Goal: Transaction & Acquisition: Subscribe to service/newsletter

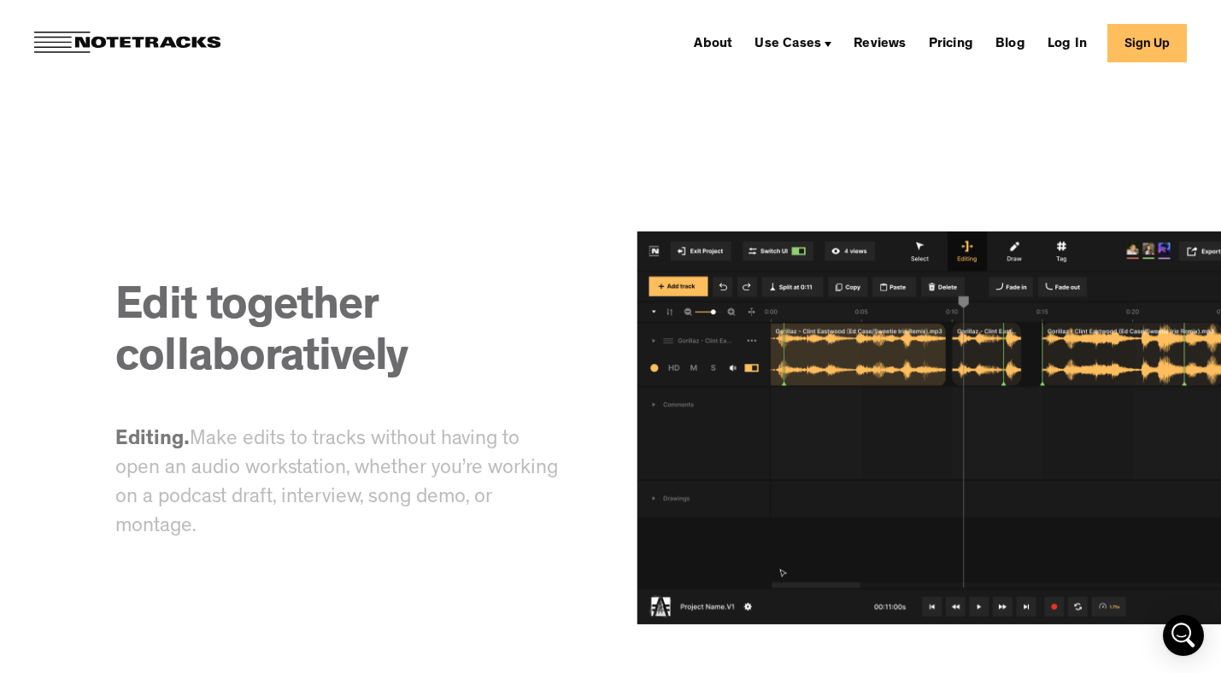
scroll to position [8245, 0]
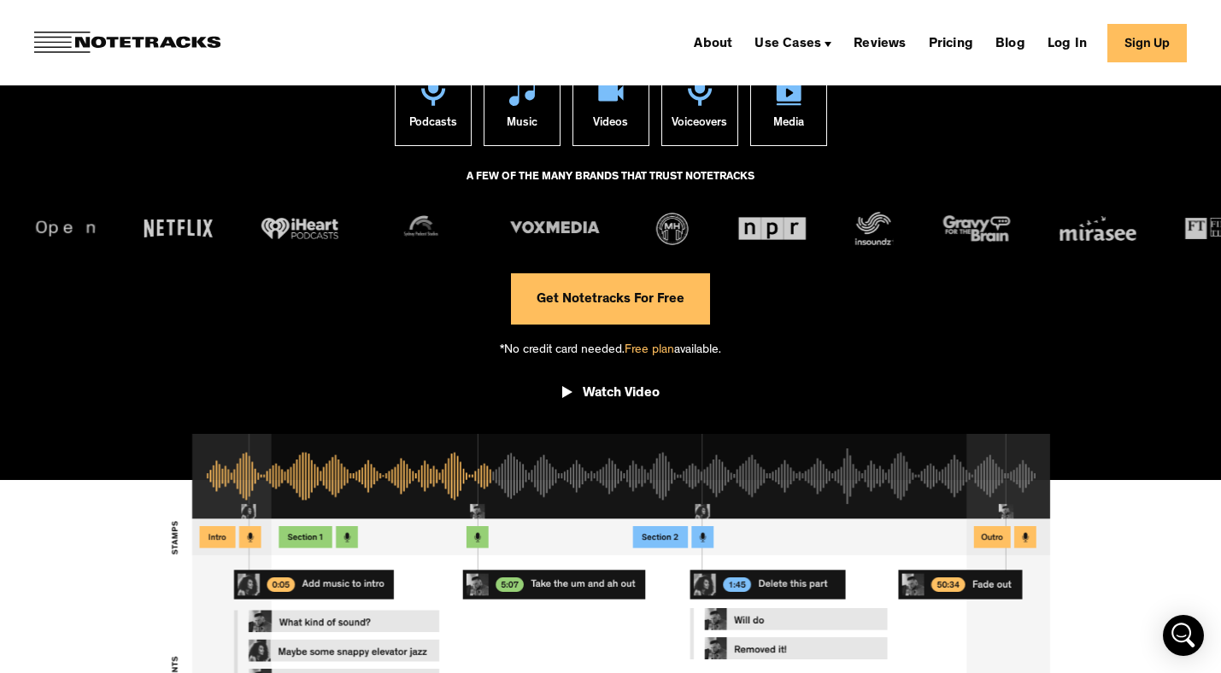
scroll to position [256, 0]
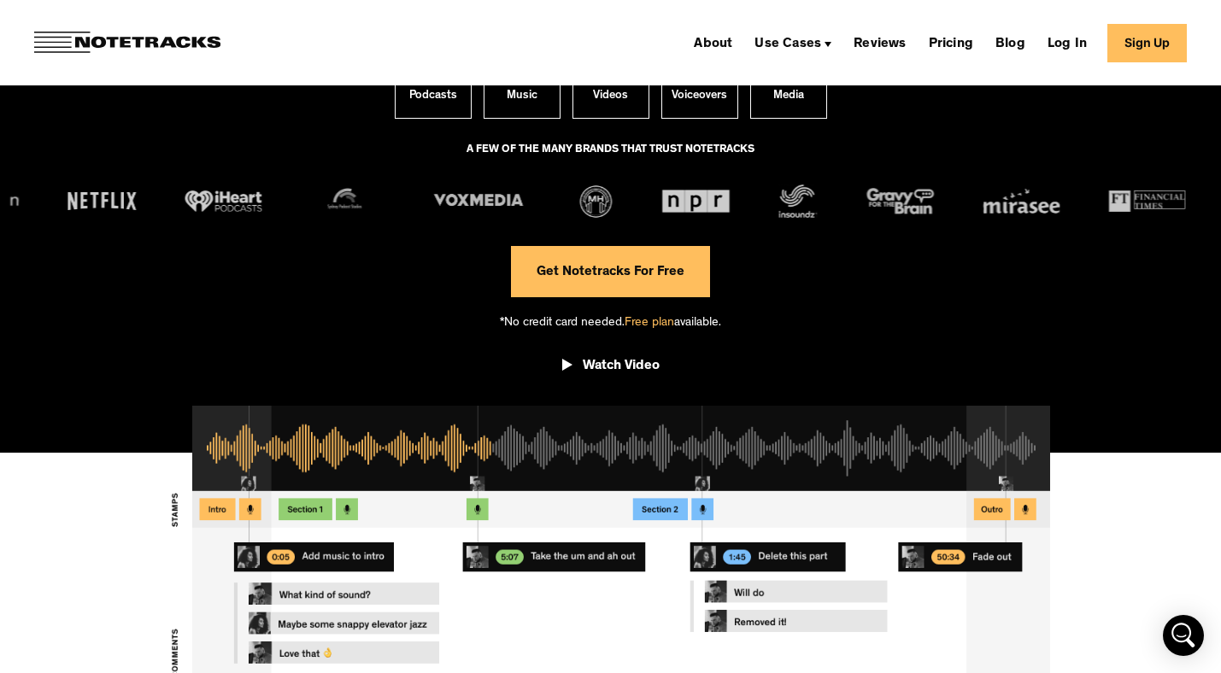
click at [652, 270] on link "Get Notetracks For Free" at bounding box center [610, 271] width 199 height 51
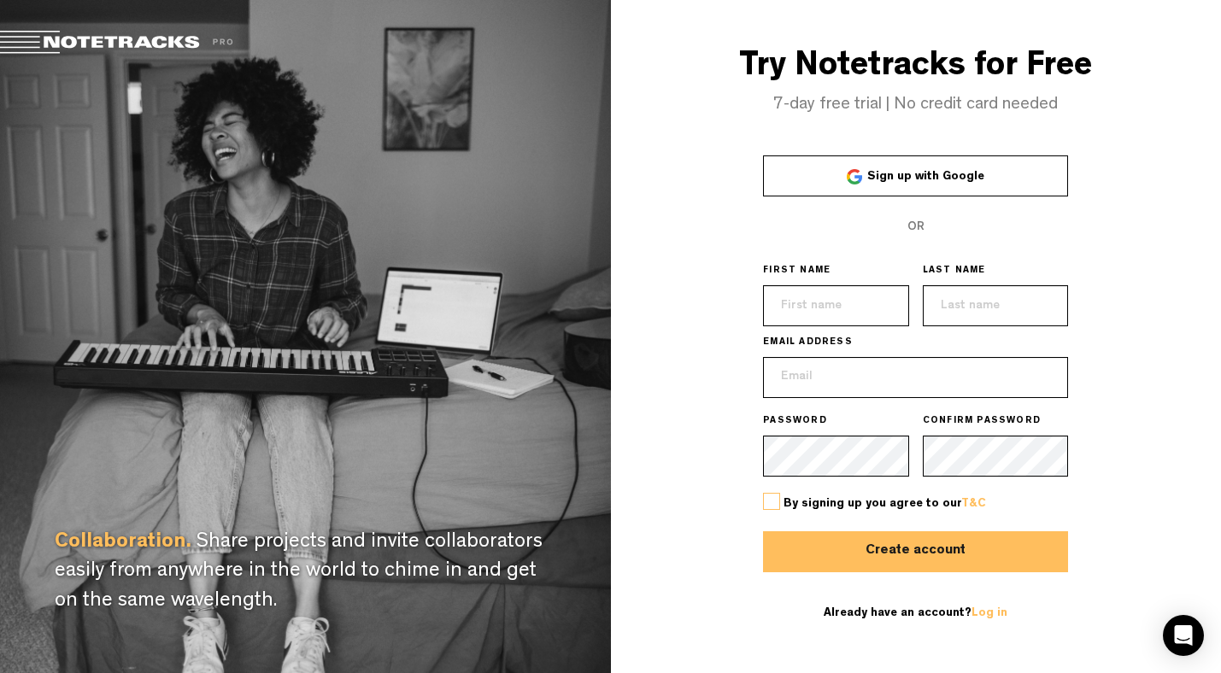
click at [903, 174] on span "Sign up with Google" at bounding box center [925, 177] width 117 height 12
click at [841, 173] on link "Sign up with Google" at bounding box center [915, 176] width 305 height 41
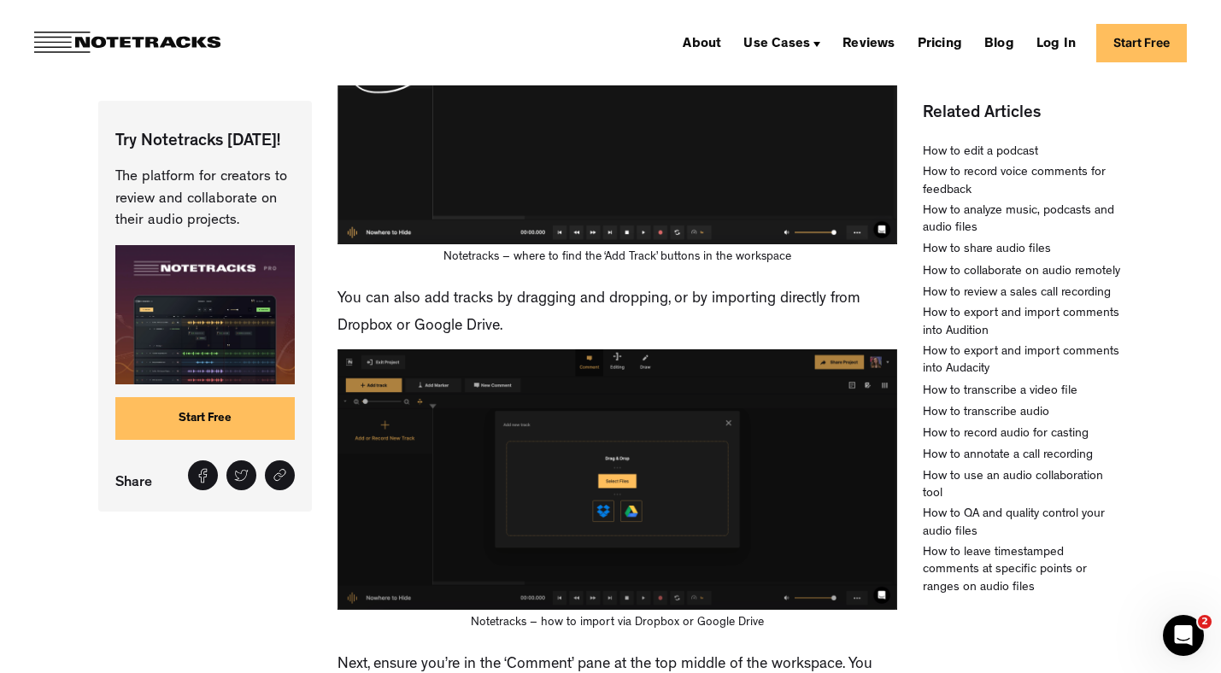
scroll to position [873, 0]
